Goal: Find specific page/section: Find specific page/section

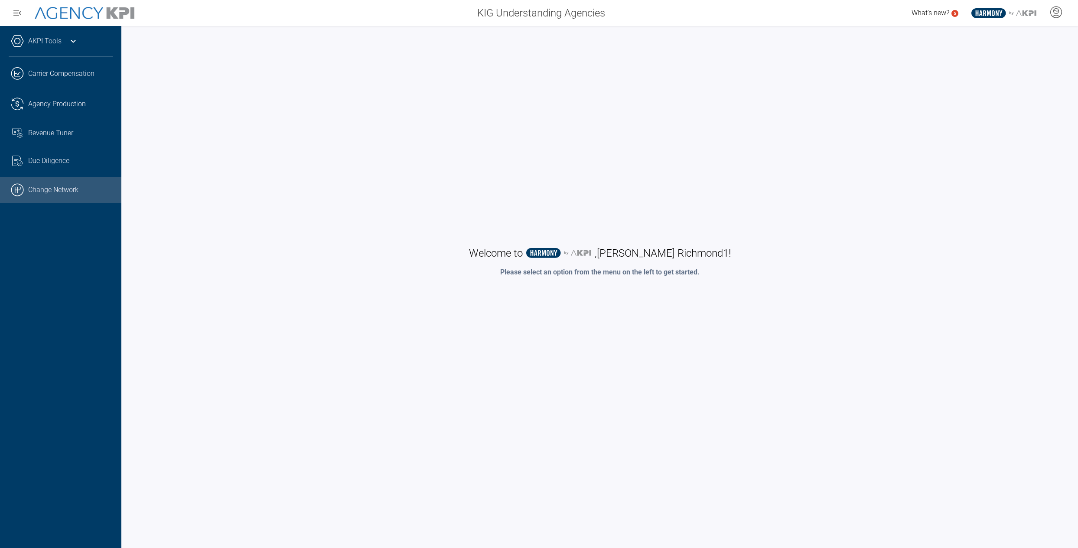
click at [37, 183] on link ".cls-1{fill:none;stroke:#000;stroke-linecap:round;stroke-linejoin:round;stroke-…" at bounding box center [60, 190] width 121 height 26
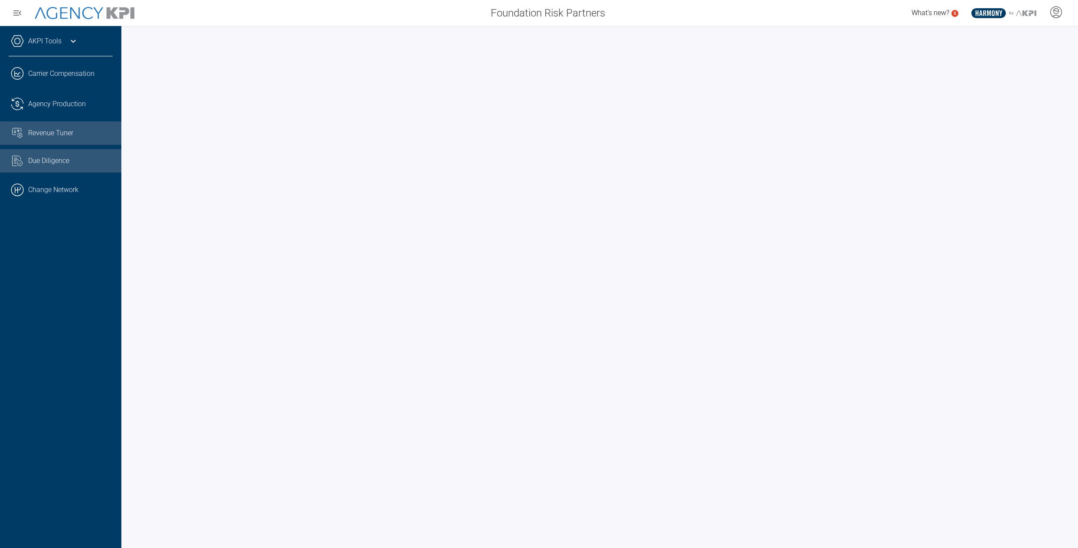
click at [42, 137] on span "Revenue Tuner" at bounding box center [50, 133] width 45 height 10
